Goal: Information Seeking & Learning: Compare options

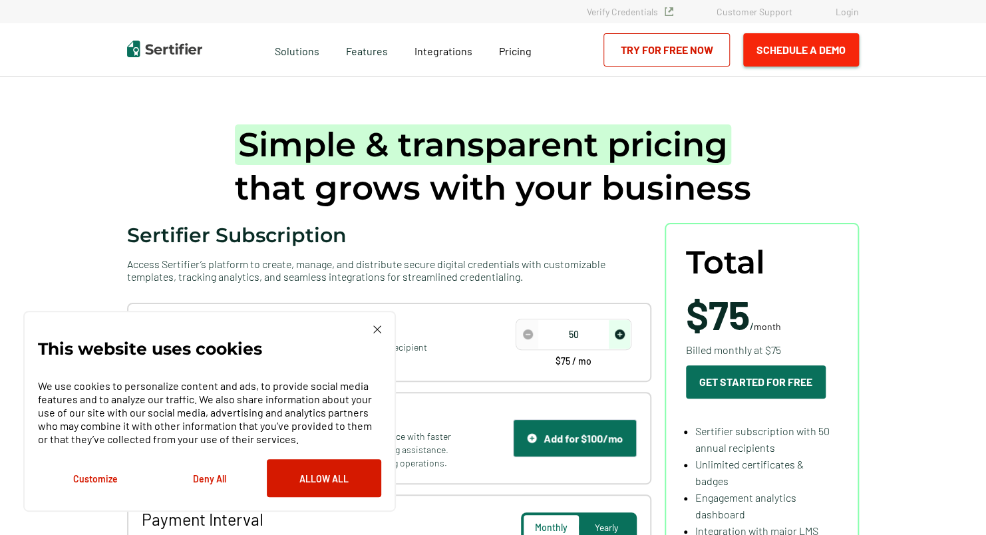
click at [798, 50] on button "Schedule a Demo" at bounding box center [801, 49] width 116 height 33
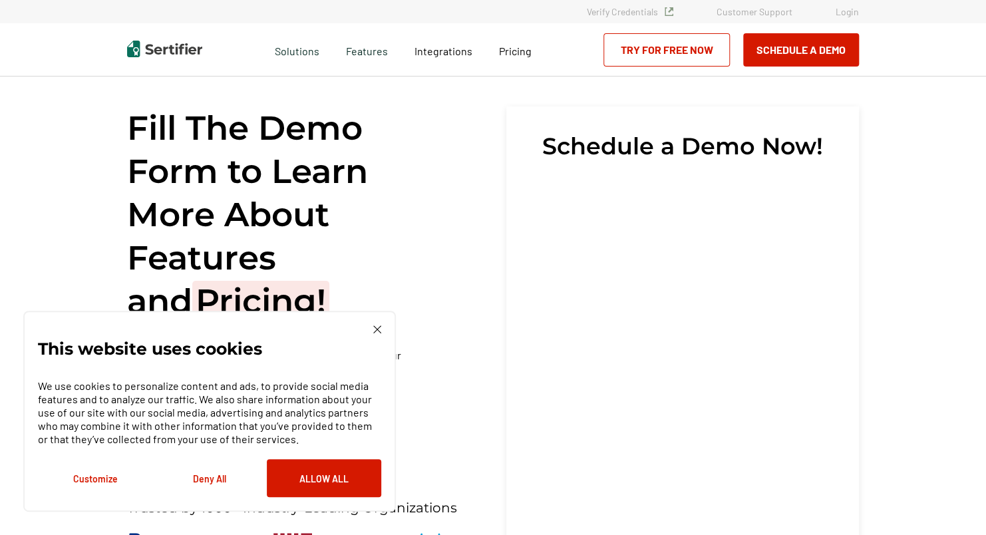
click at [375, 329] on img at bounding box center [377, 329] width 8 height 8
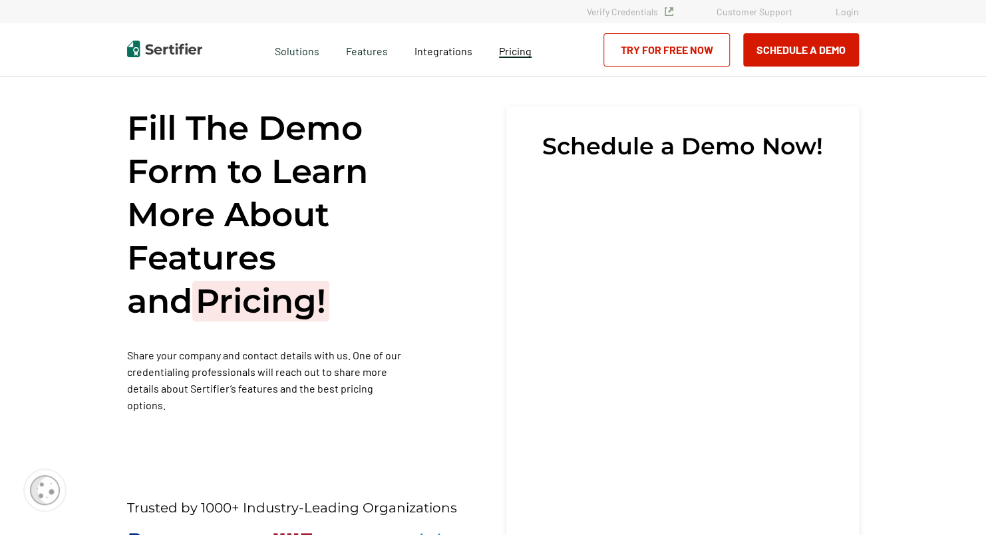
click at [518, 56] on span "Pricing" at bounding box center [515, 51] width 33 height 13
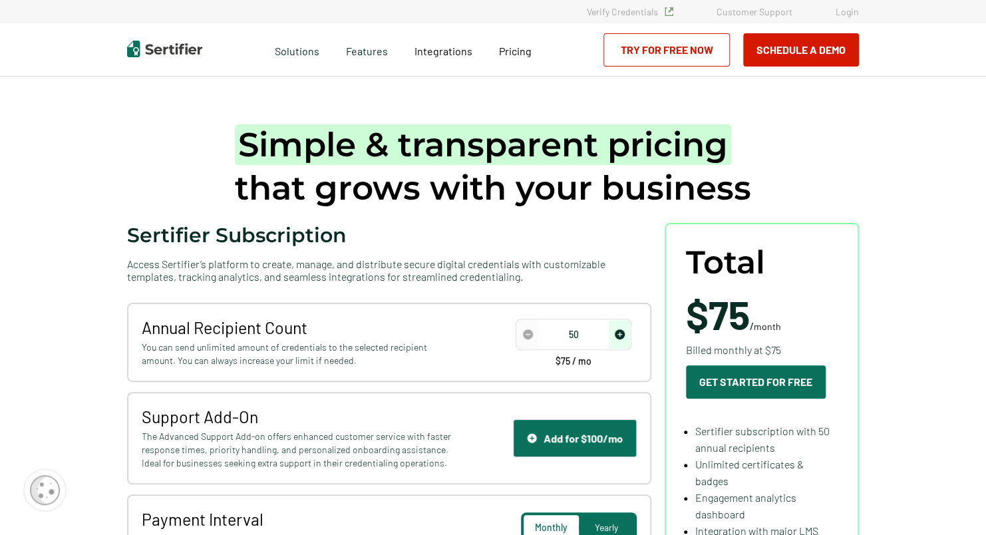
drag, startPoint x: 588, startPoint y: 325, endPoint x: 564, endPoint y: 330, distance: 24.5
click at [564, 330] on input "50" at bounding box center [573, 335] width 113 height 20
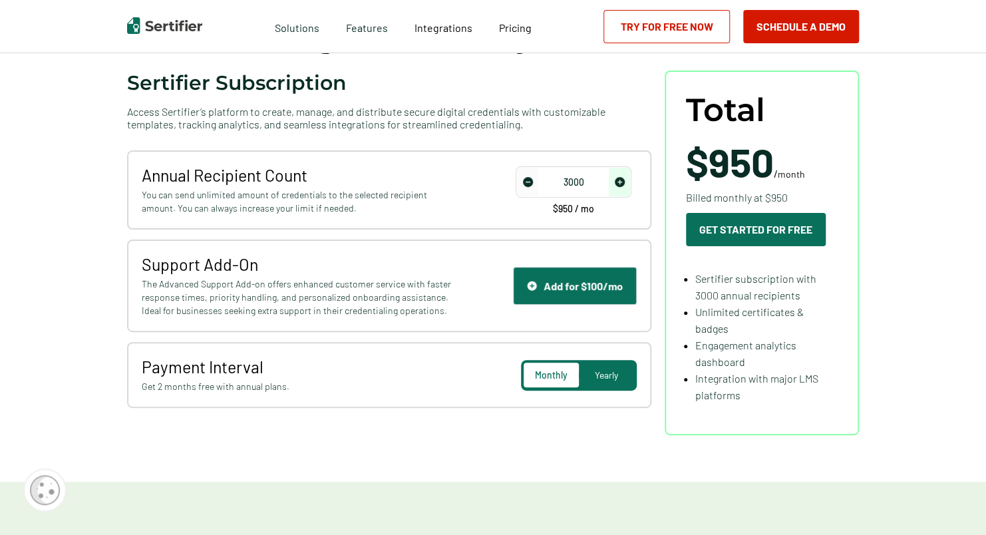
scroll to position [157, 0]
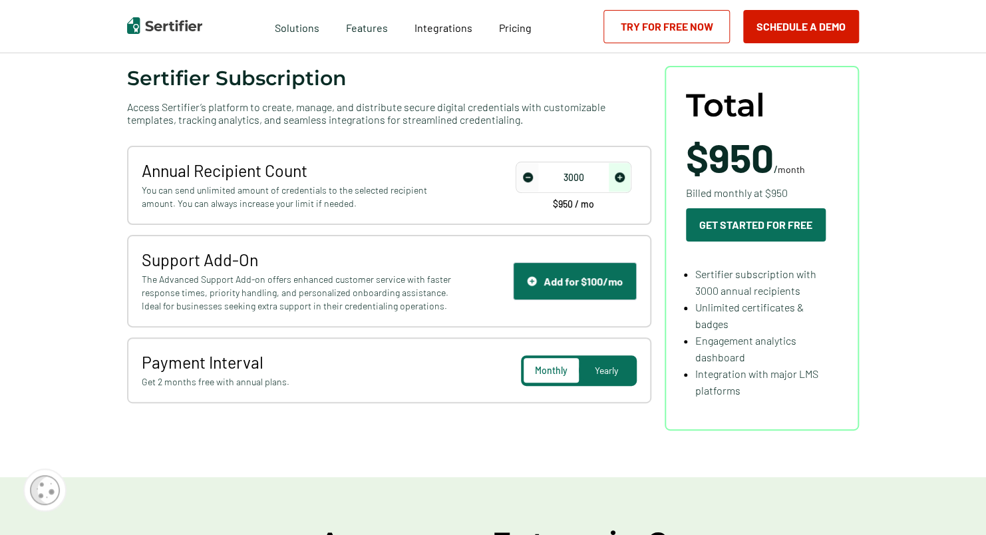
type input "3000"
click at [601, 365] on span "Yearly" at bounding box center [606, 370] width 23 height 11
click at [571, 364] on div "Monthly" at bounding box center [551, 370] width 55 height 25
click at [514, 29] on span "Pricing" at bounding box center [515, 27] width 33 height 13
